Goal: Navigation & Orientation: Find specific page/section

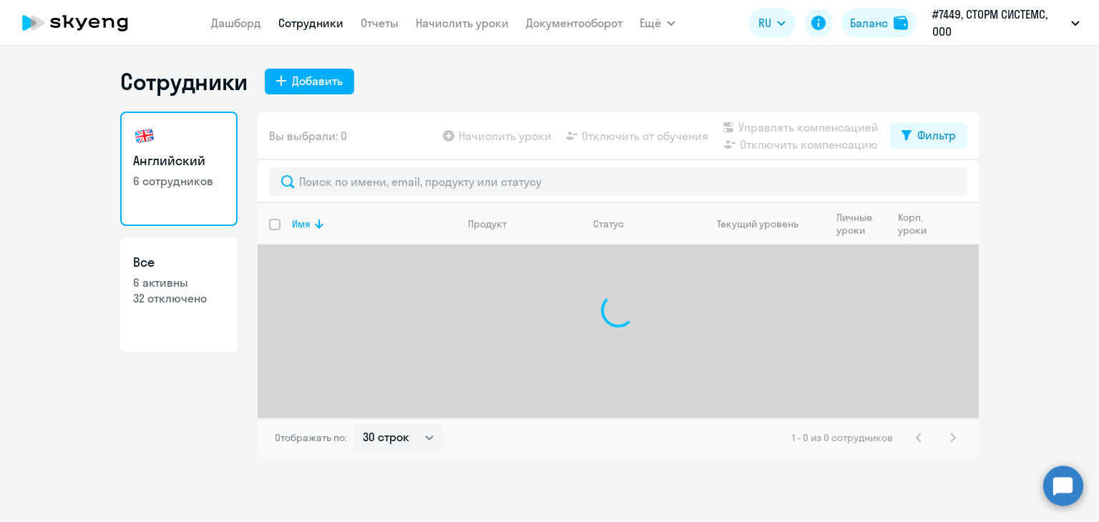
select select "30"
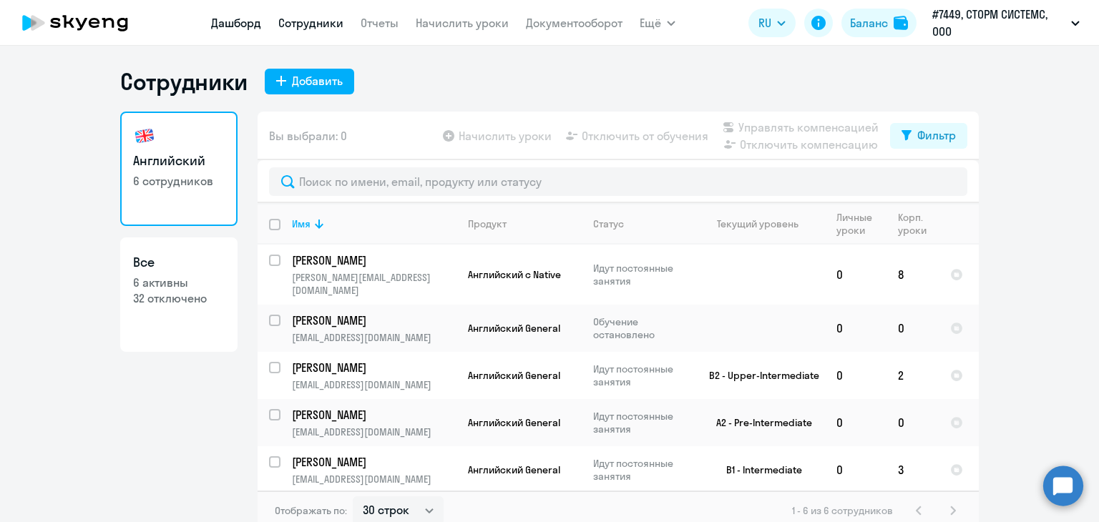
click at [240, 19] on link "Дашборд" at bounding box center [236, 23] width 50 height 14
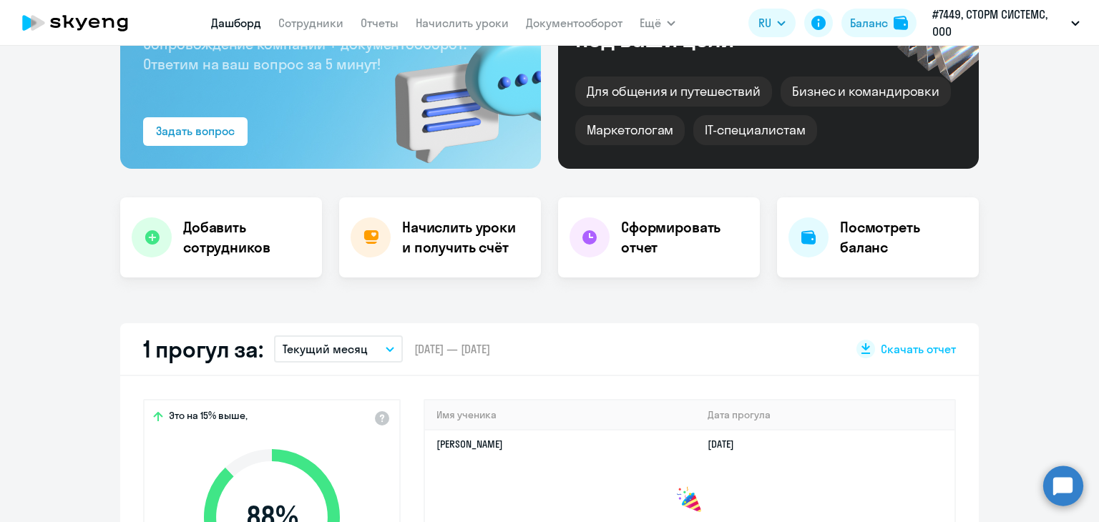
select select "30"
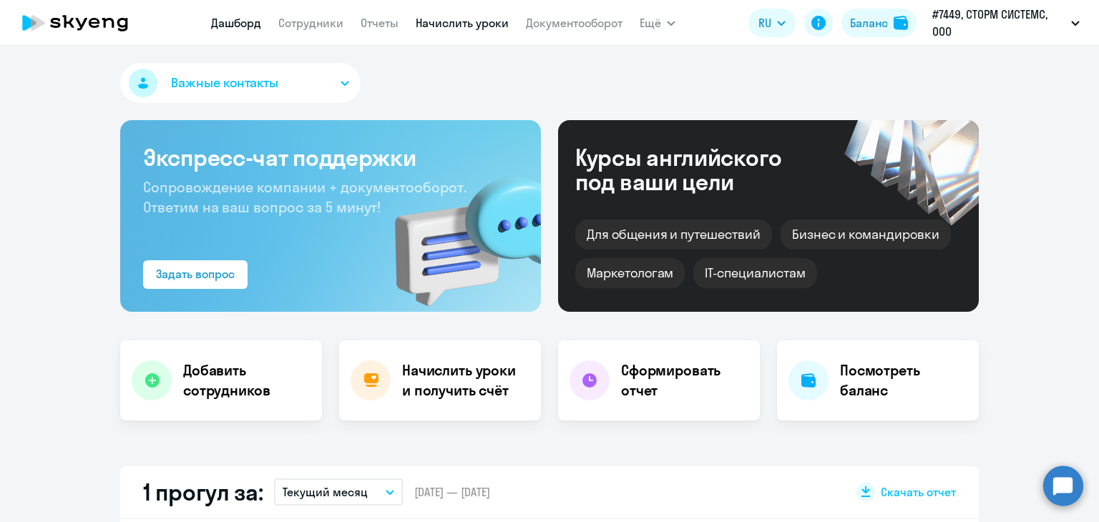
click at [466, 29] on link "Начислить уроки" at bounding box center [462, 23] width 93 height 14
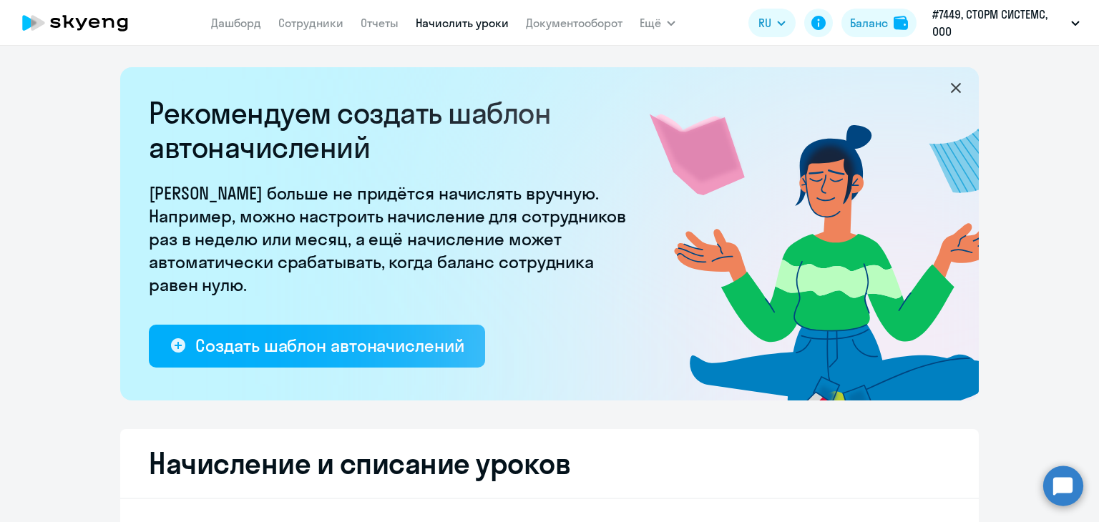
select select "10"
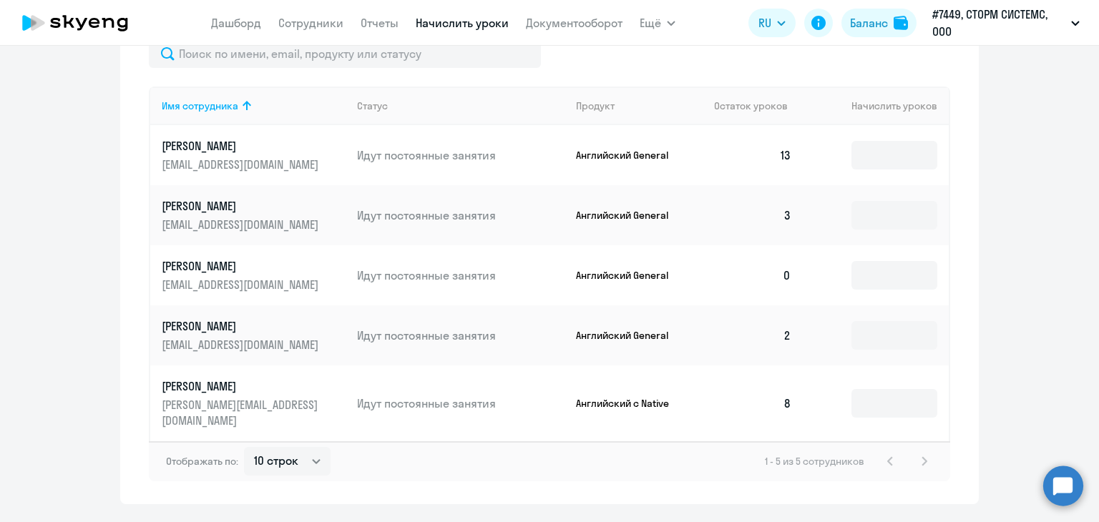
scroll to position [629, 0]
